Goal: Transaction & Acquisition: Purchase product/service

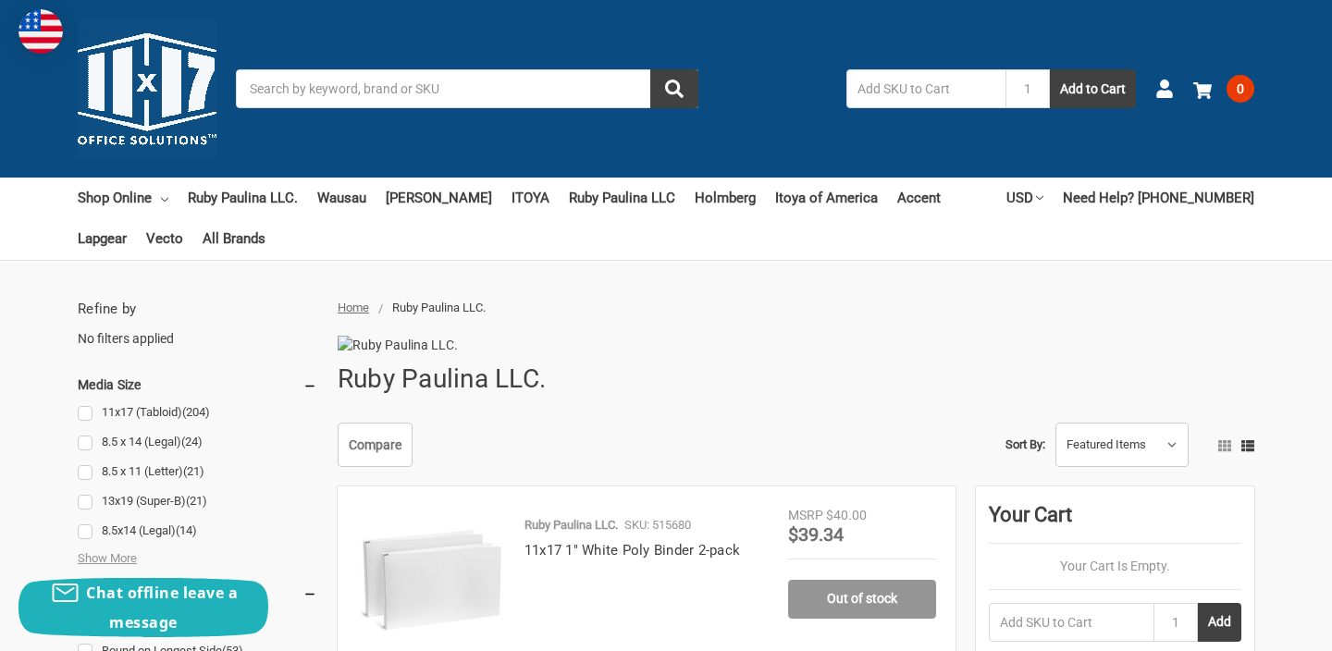
click at [278, 97] on input "Search" at bounding box center [467, 88] width 463 height 39
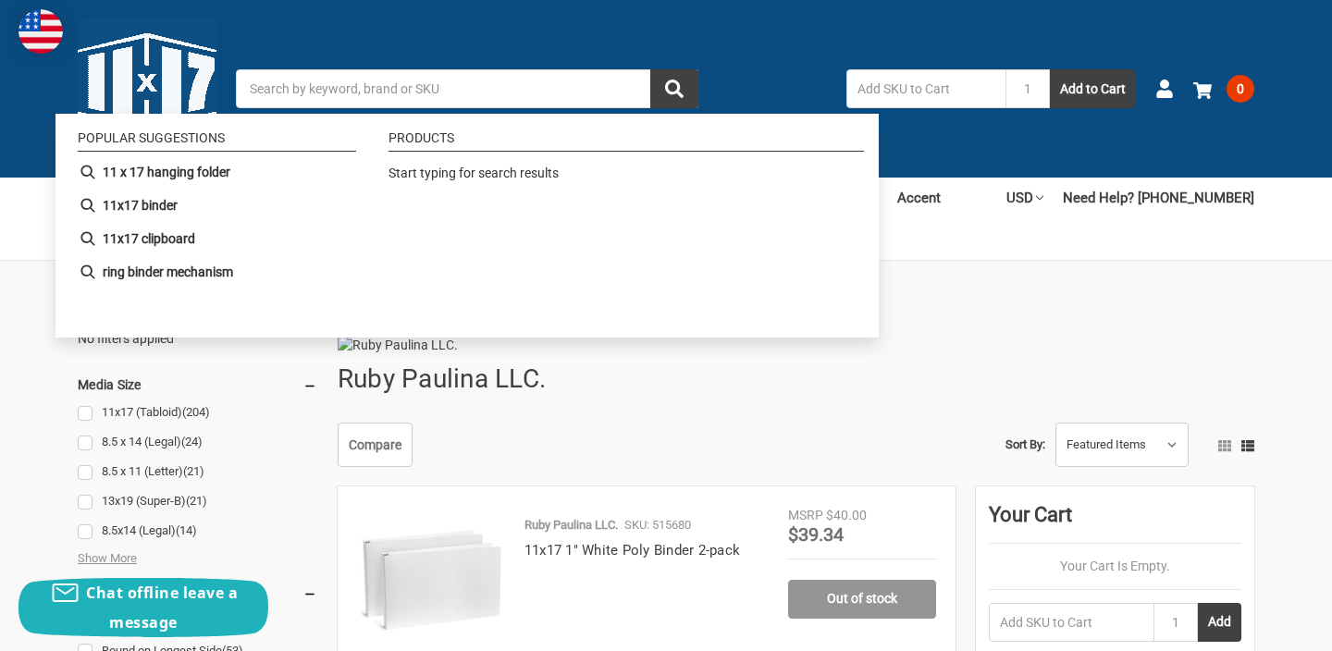
paste input "561005"
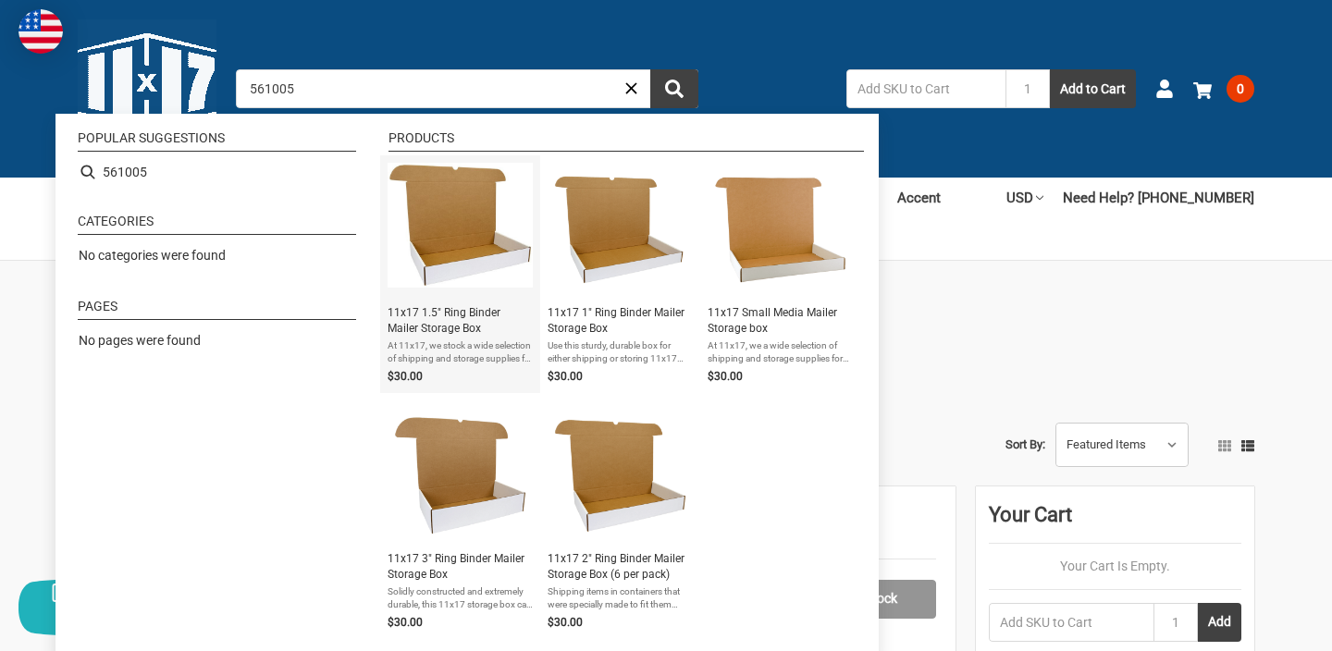
type input "561005"
click at [476, 332] on span "11x17 1.5" Ring Binder Mailer Storage Box" at bounding box center [460, 320] width 145 height 31
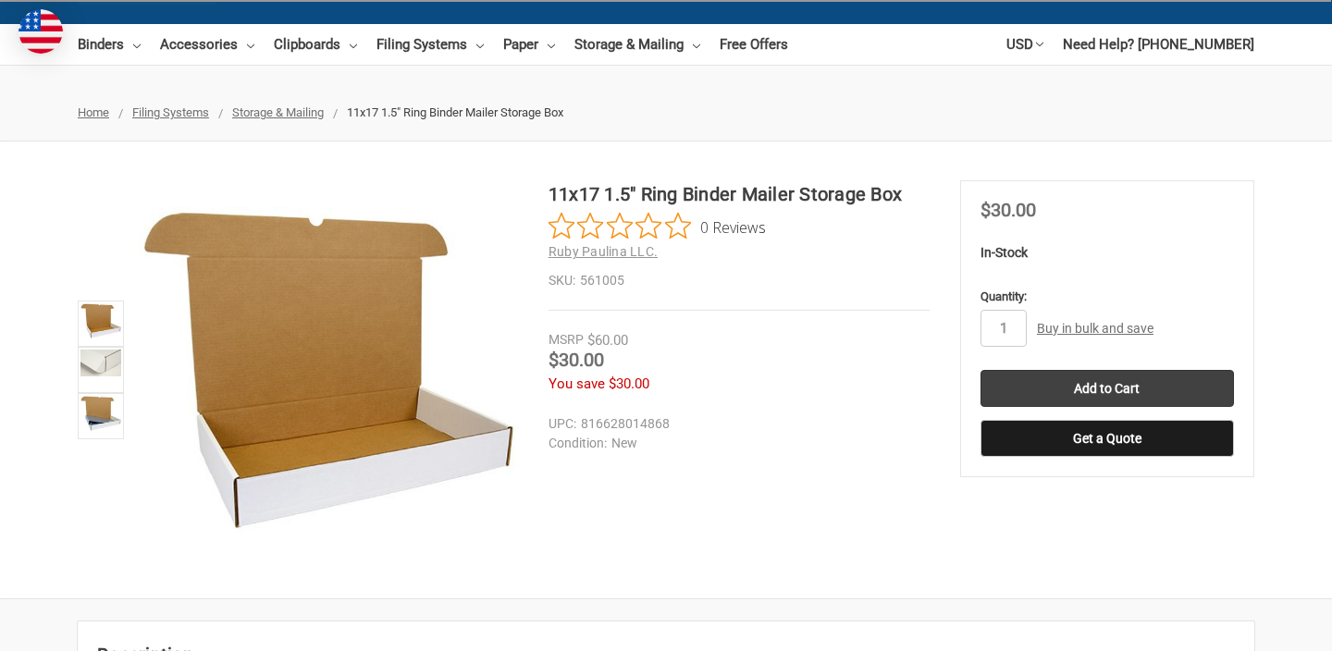
scroll to position [188, 0]
